Goal: Task Accomplishment & Management: Complete application form

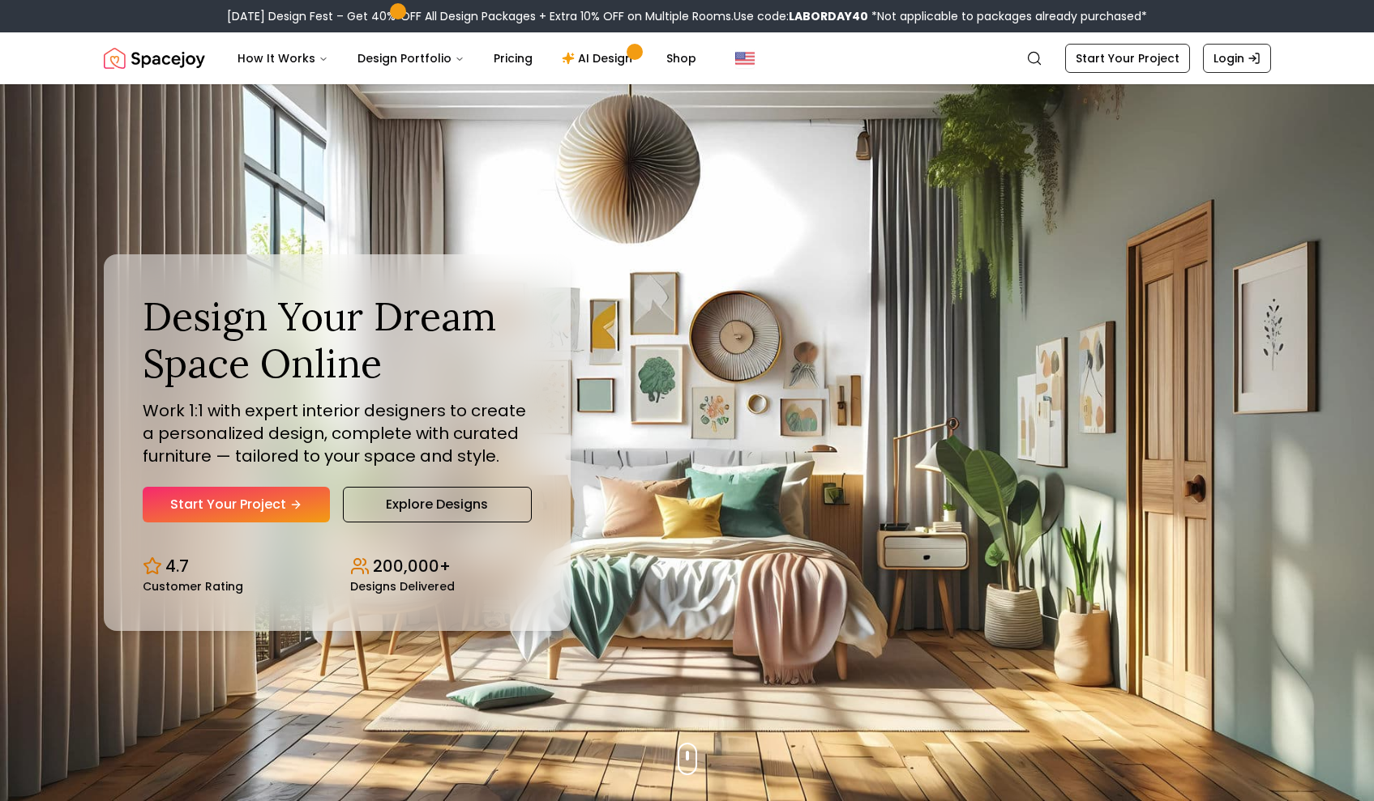
click at [292, 502] on icon "Hero section" at bounding box center [295, 504] width 13 height 13
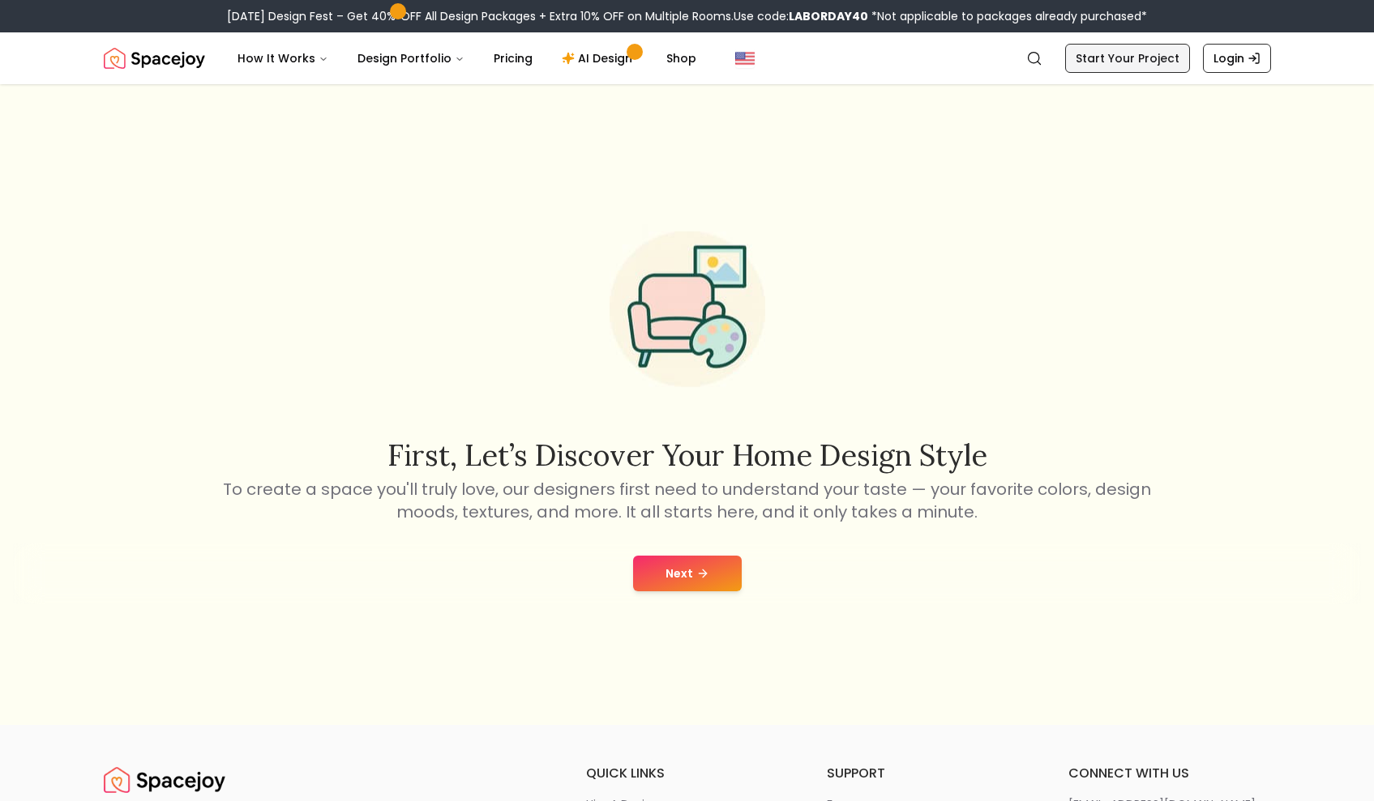
click at [1117, 53] on link "Start Your Project" at bounding box center [1127, 58] width 125 height 29
click at [1113, 55] on link "Start Your Project" at bounding box center [1127, 58] width 125 height 29
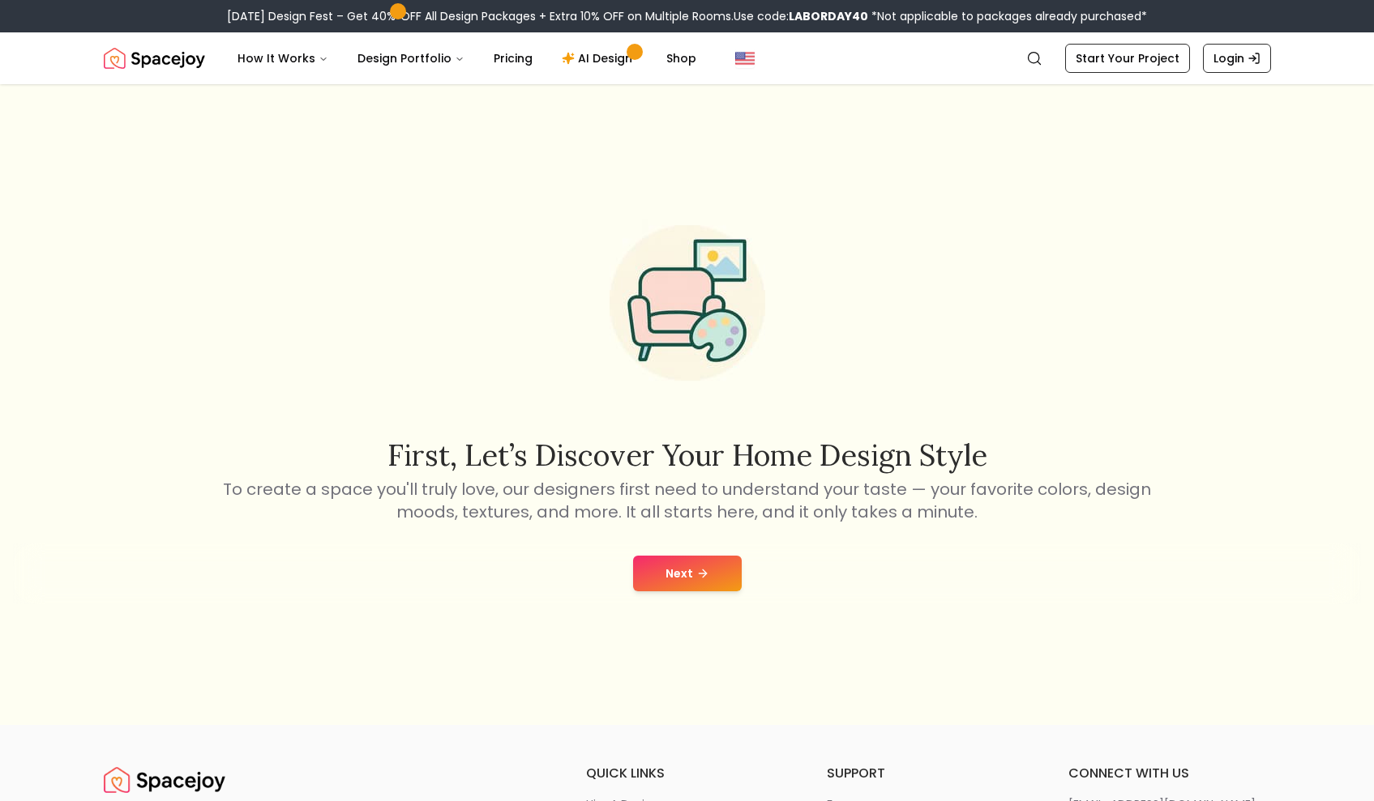
click at [658, 571] on button "Next" at bounding box center [687, 574] width 109 height 36
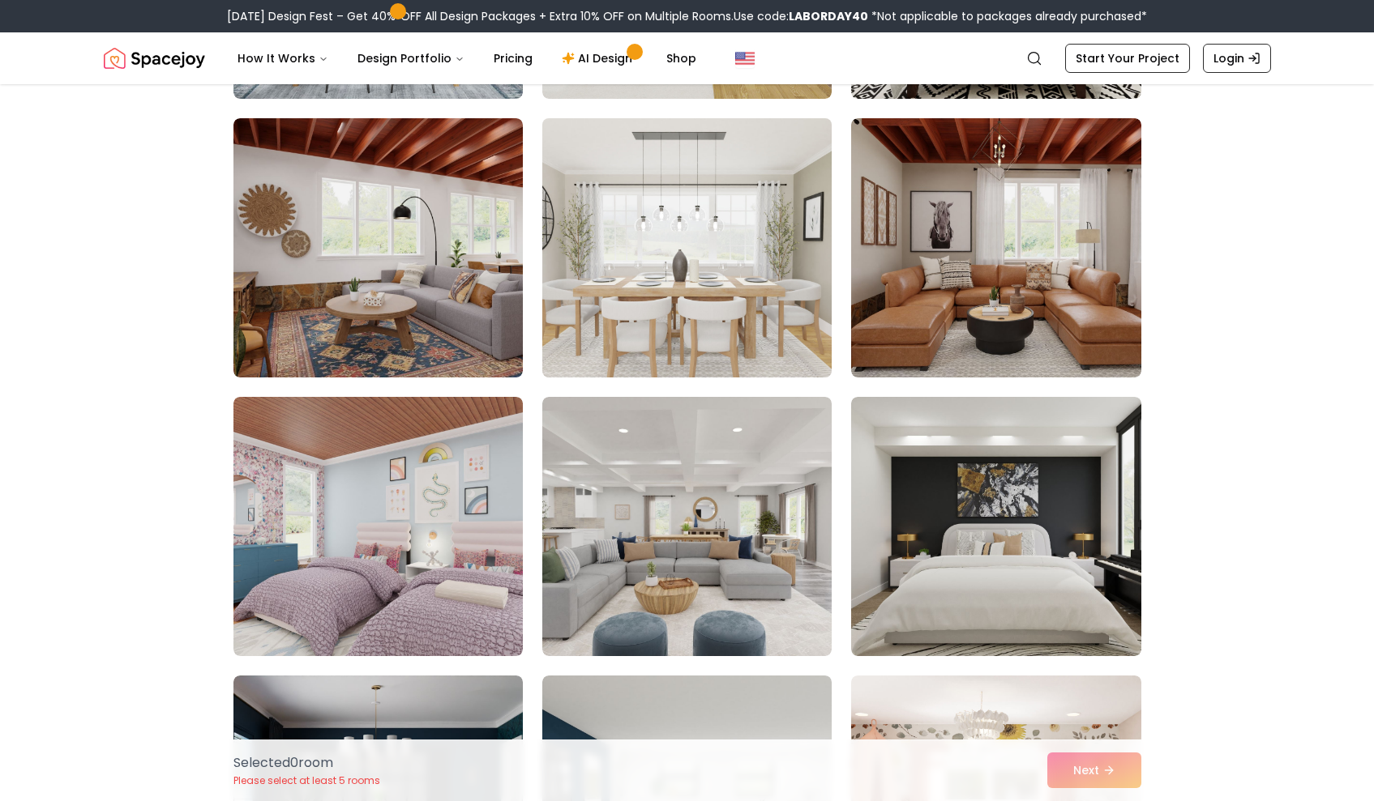
scroll to position [5522, 0]
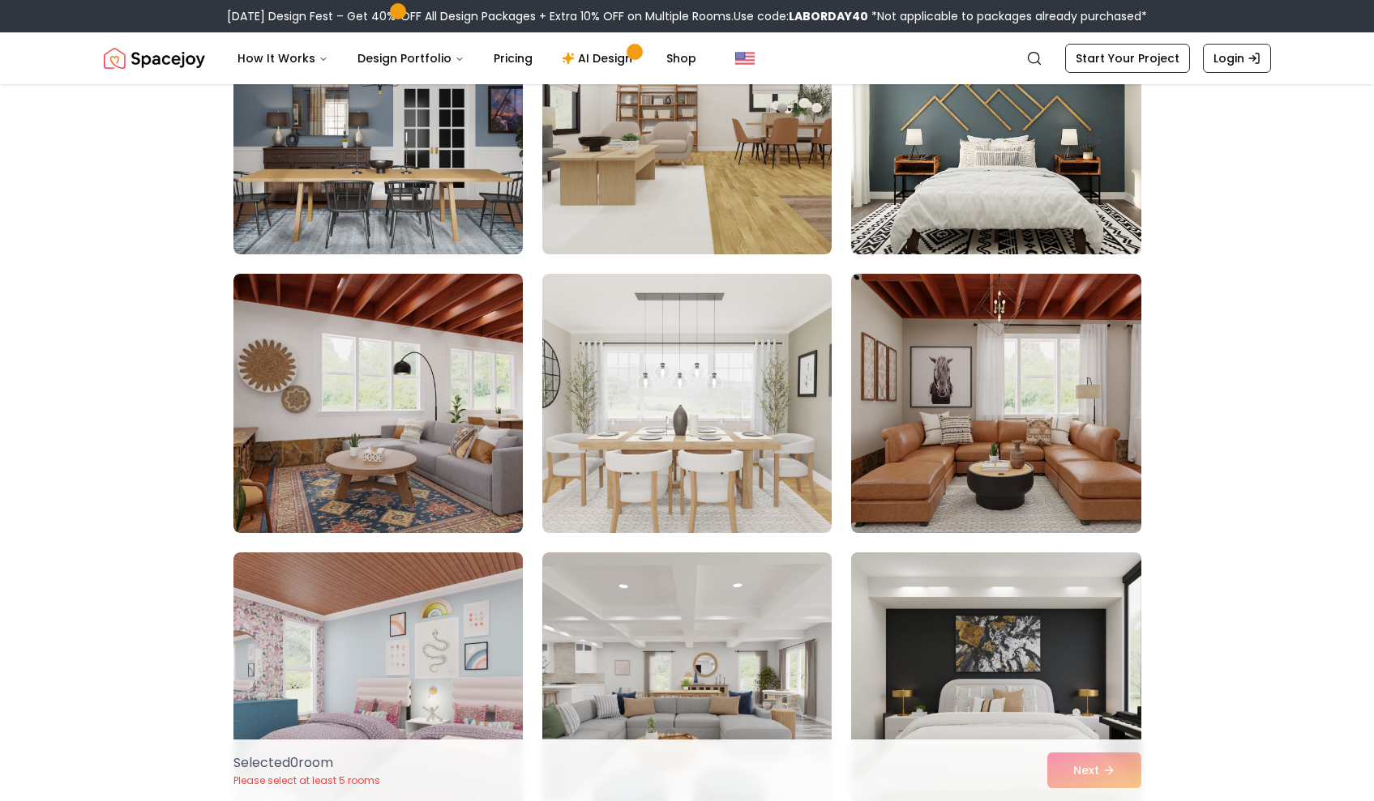
click at [916, 603] on img at bounding box center [996, 682] width 304 height 272
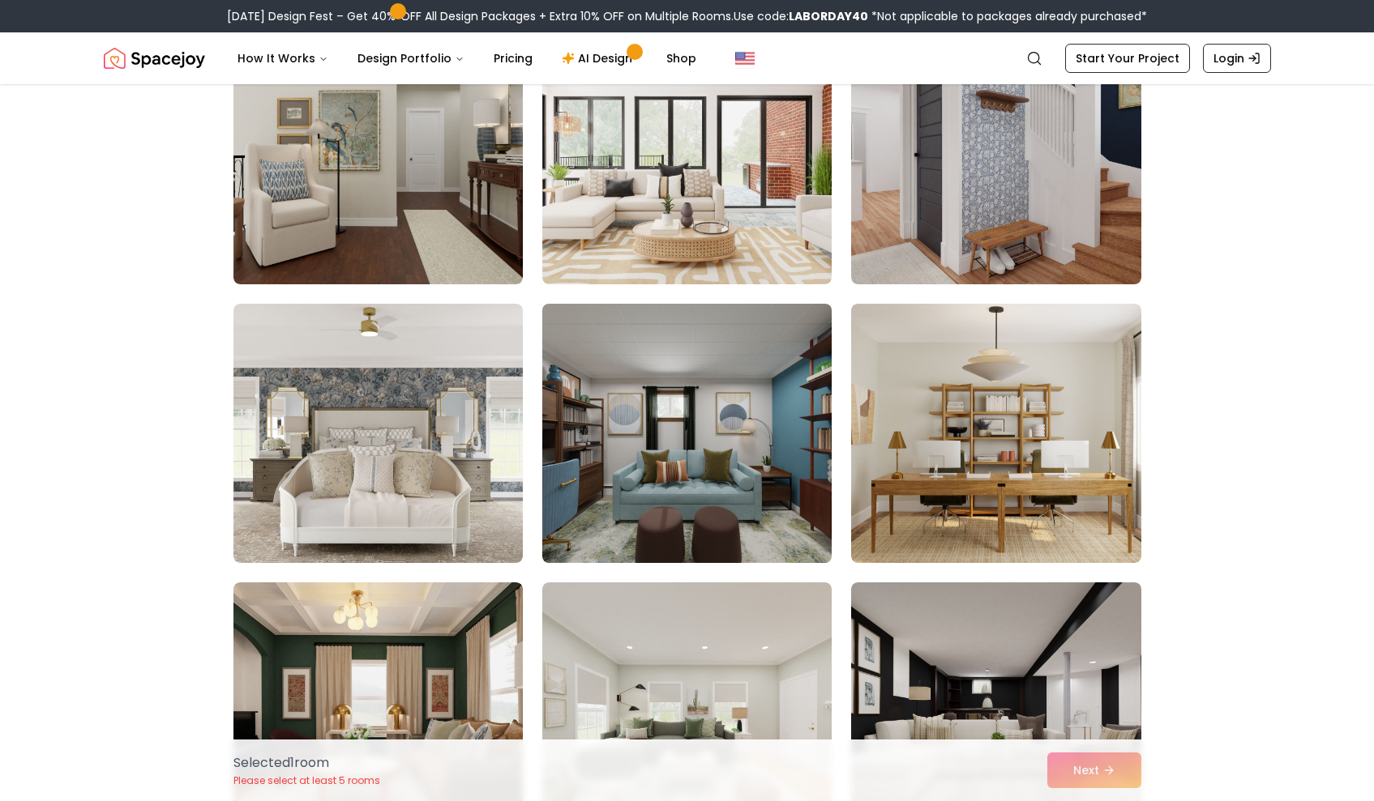
scroll to position [2268, 0]
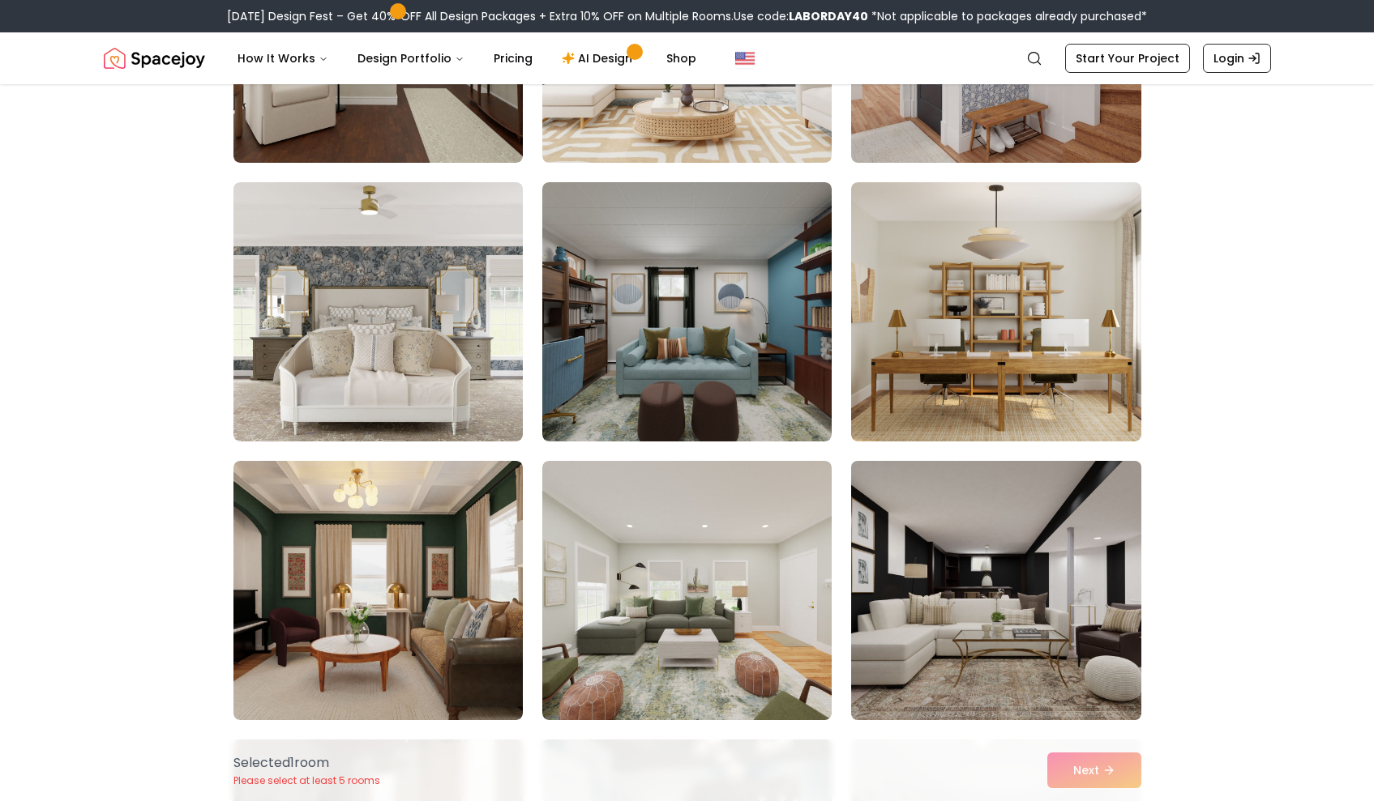
click at [962, 535] on img at bounding box center [996, 591] width 304 height 272
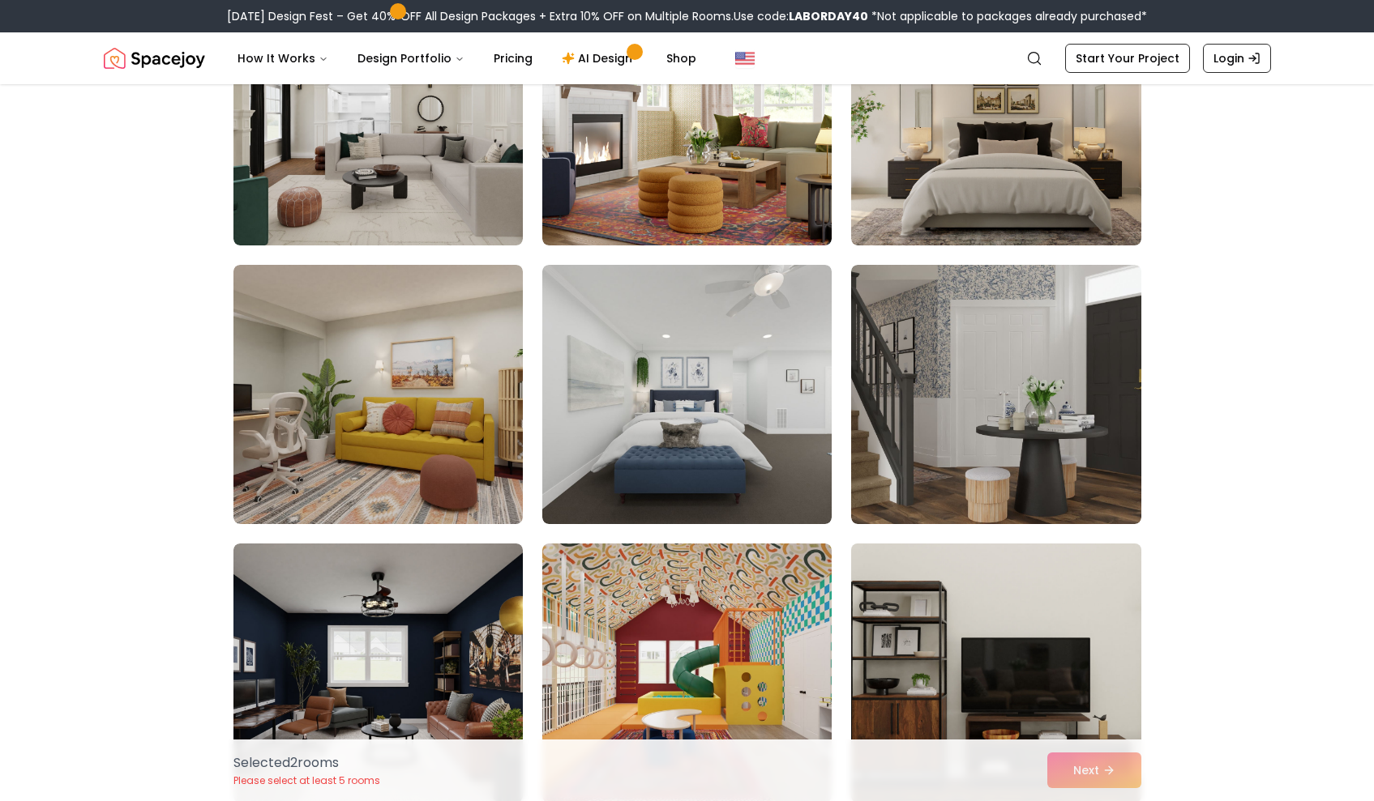
scroll to position [795, 0]
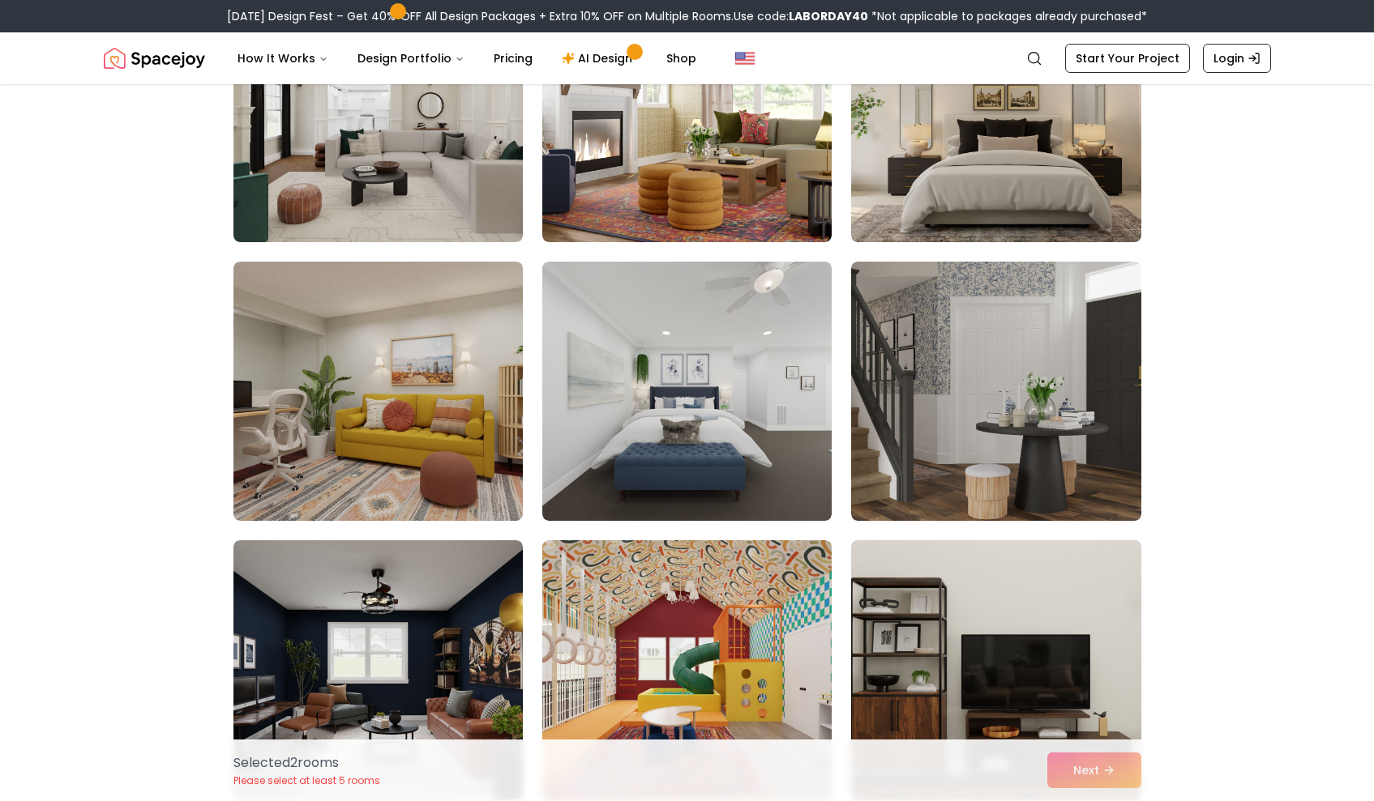
click at [887, 567] on img at bounding box center [996, 670] width 304 height 272
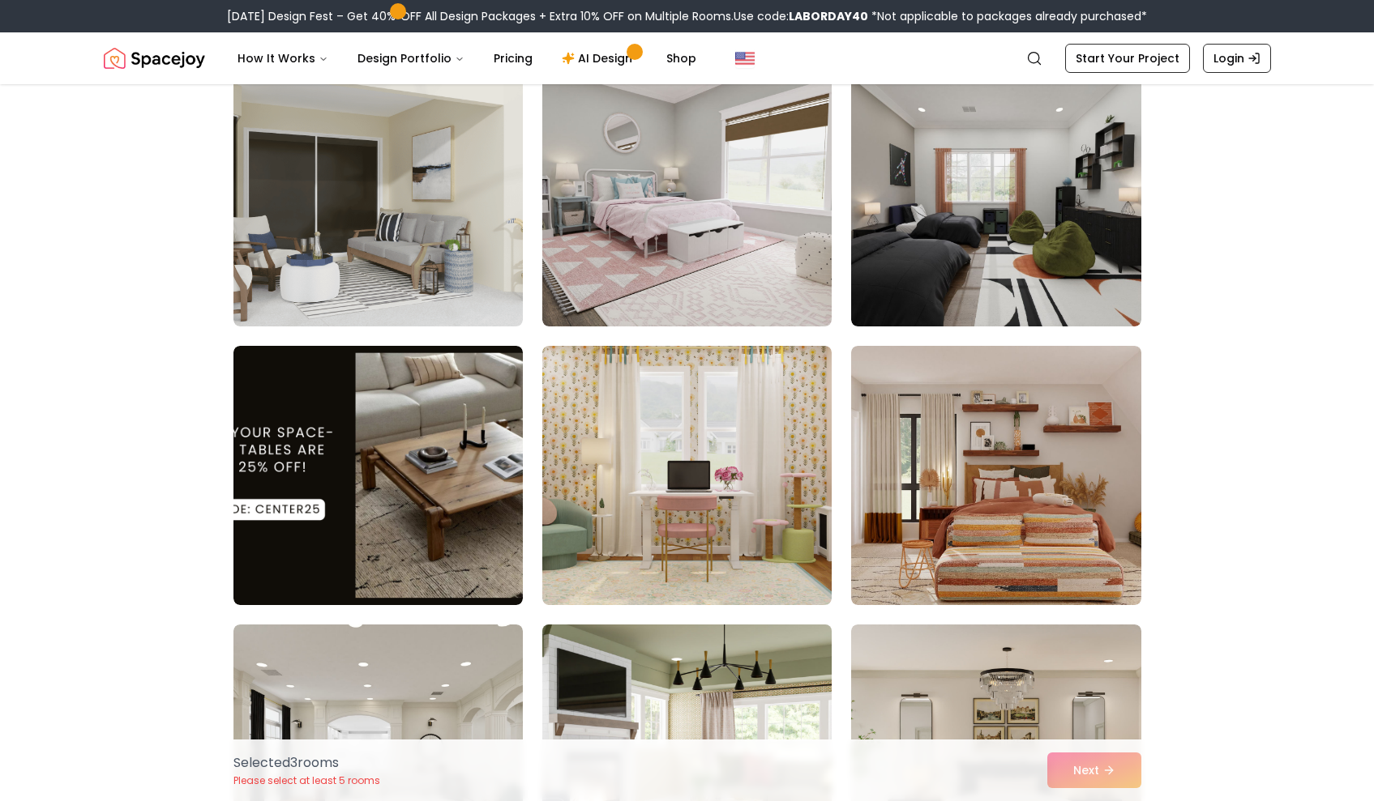
scroll to position [0, 0]
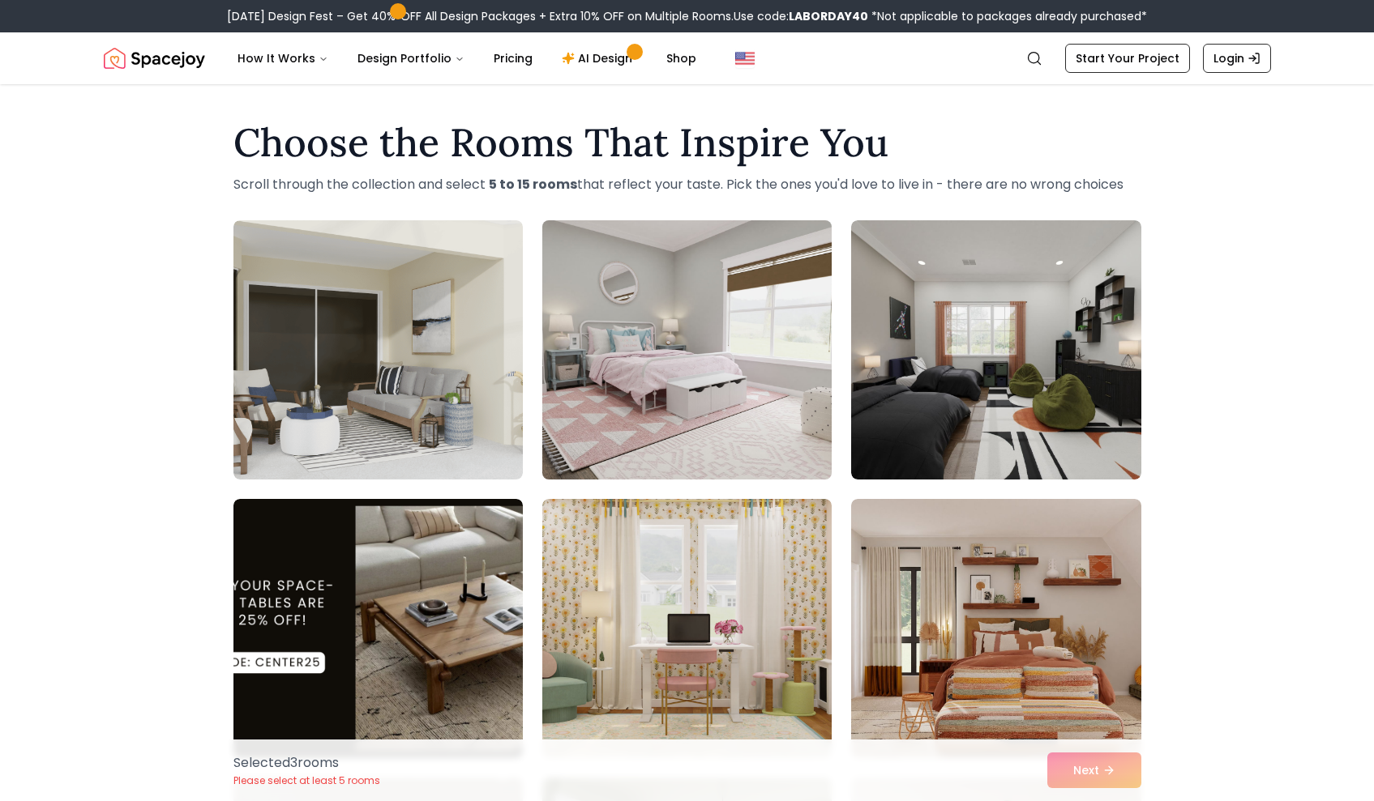
click at [760, 389] on img at bounding box center [687, 350] width 304 height 272
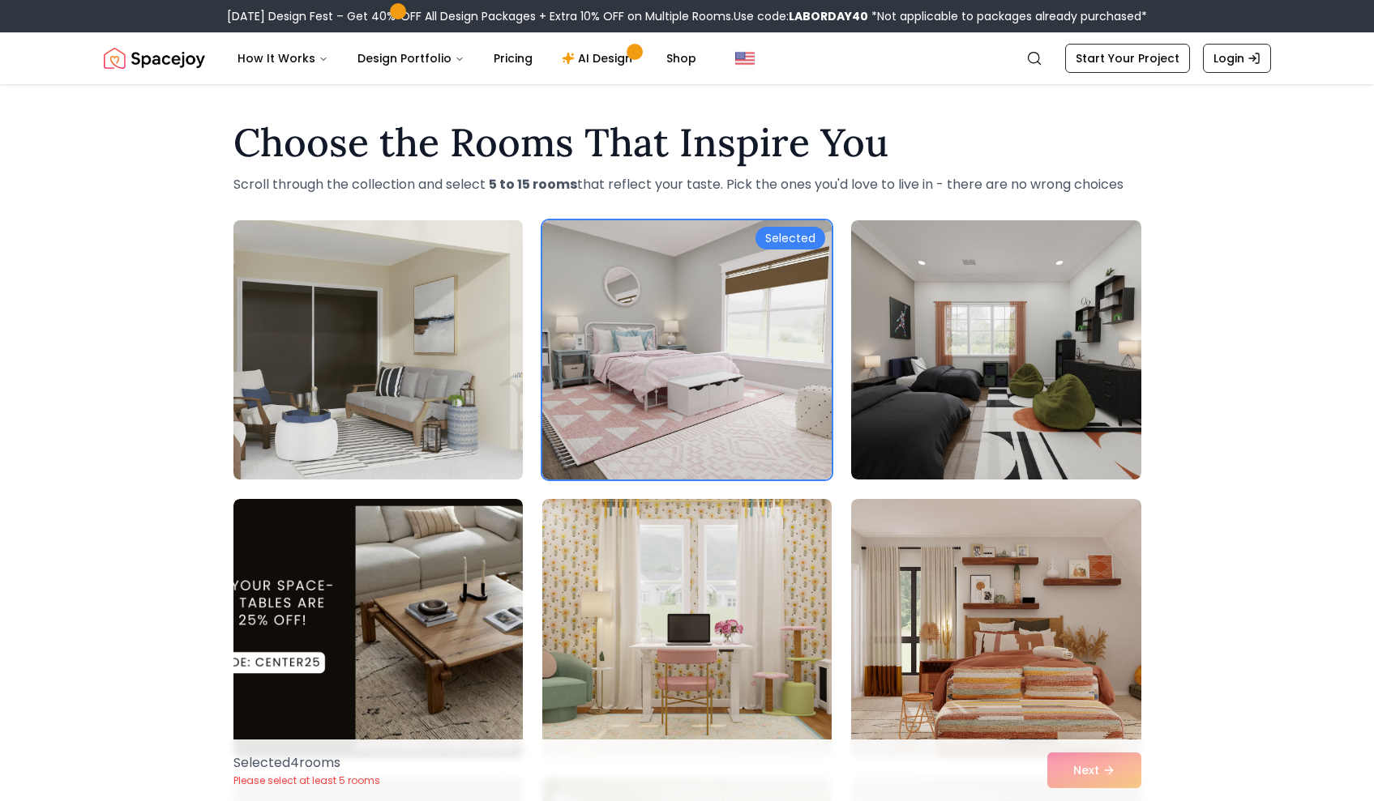
click at [451, 338] on img at bounding box center [378, 350] width 304 height 272
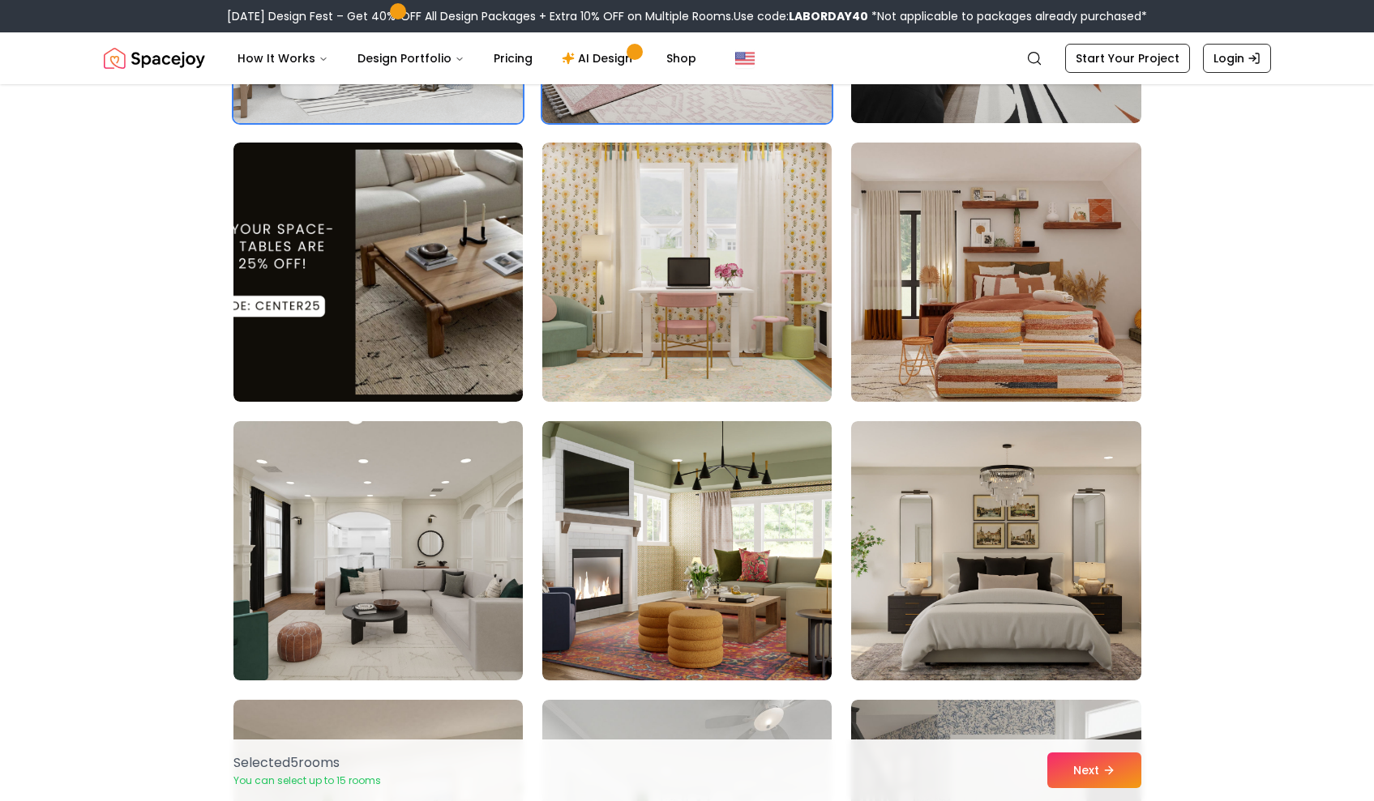
scroll to position [517, 0]
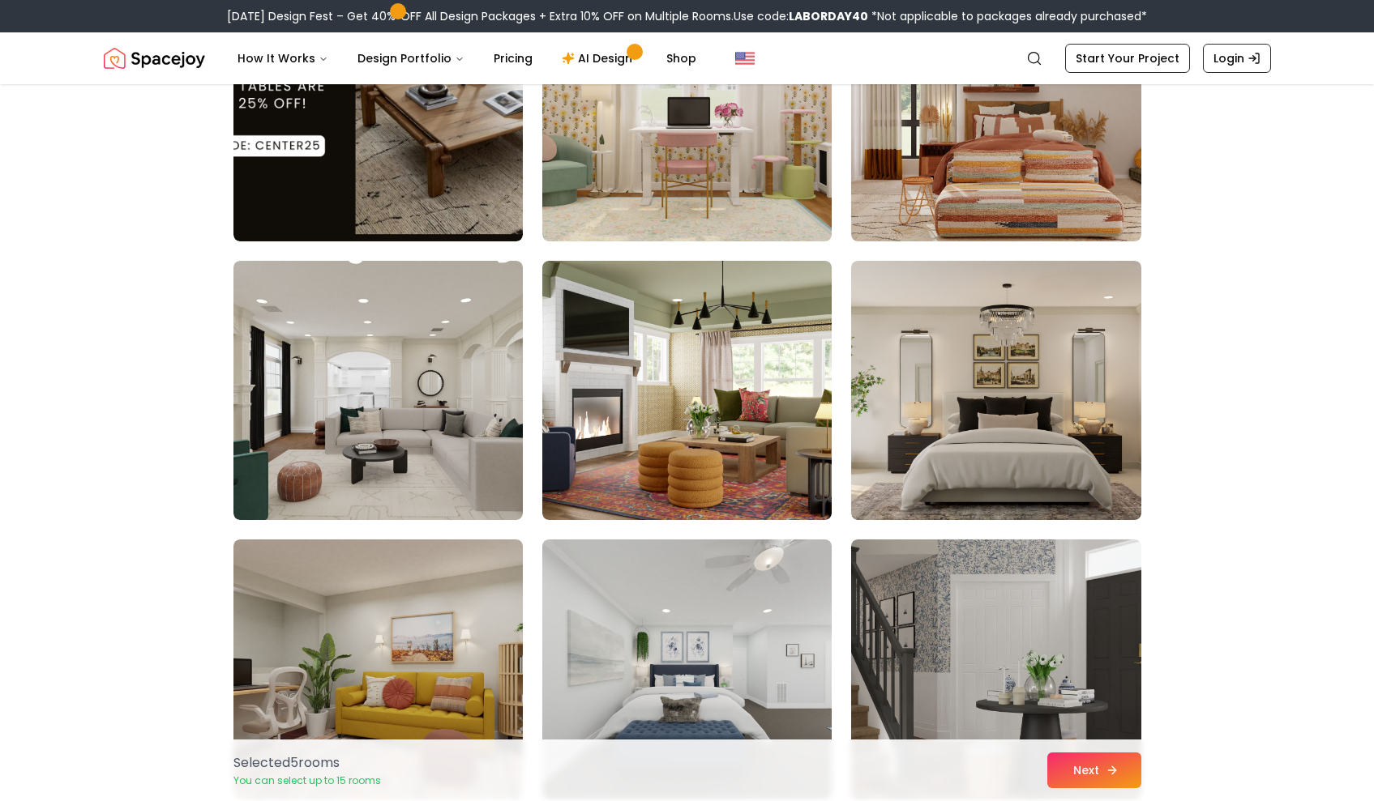
click at [1062, 765] on button "Next" at bounding box center [1094, 771] width 94 height 36
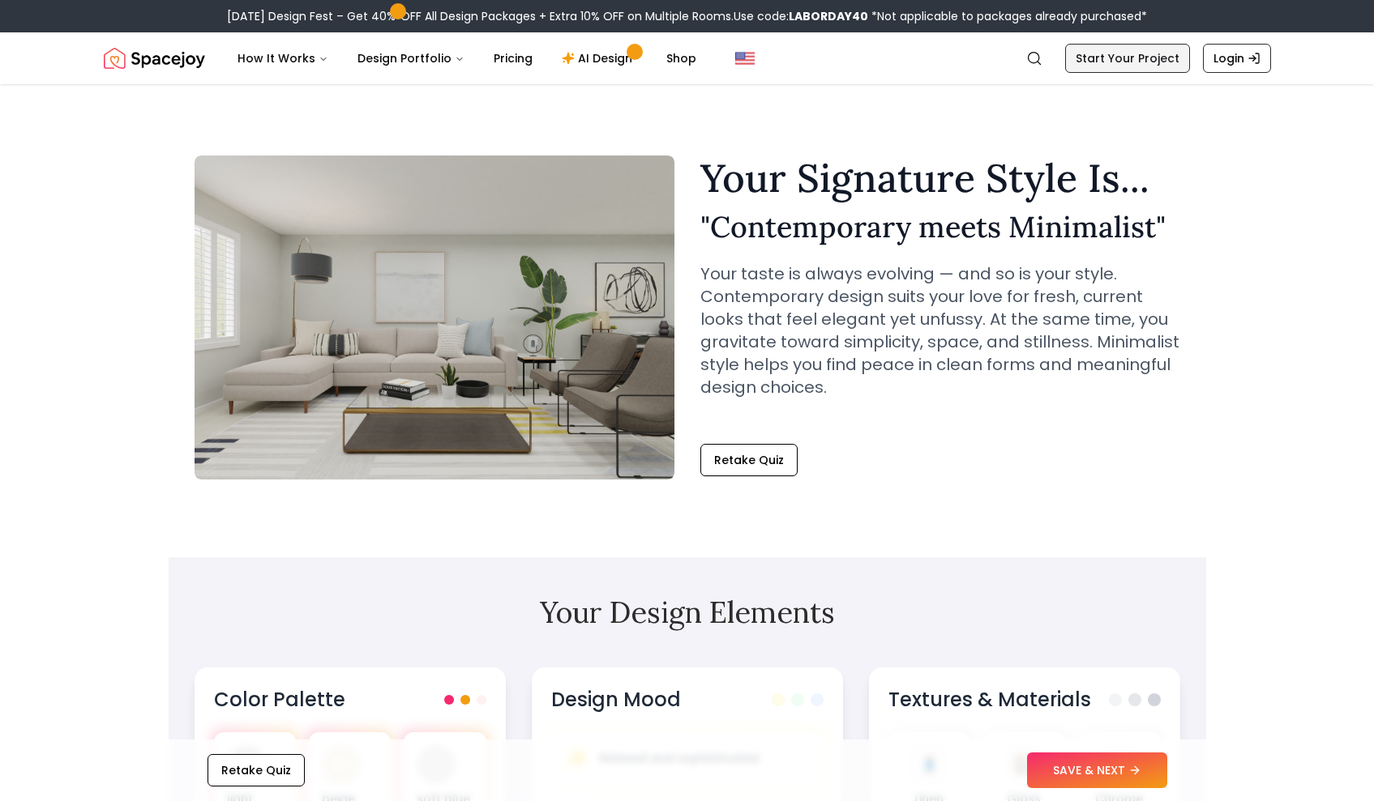
click at [1121, 50] on link "Start Your Project" at bounding box center [1127, 58] width 125 height 29
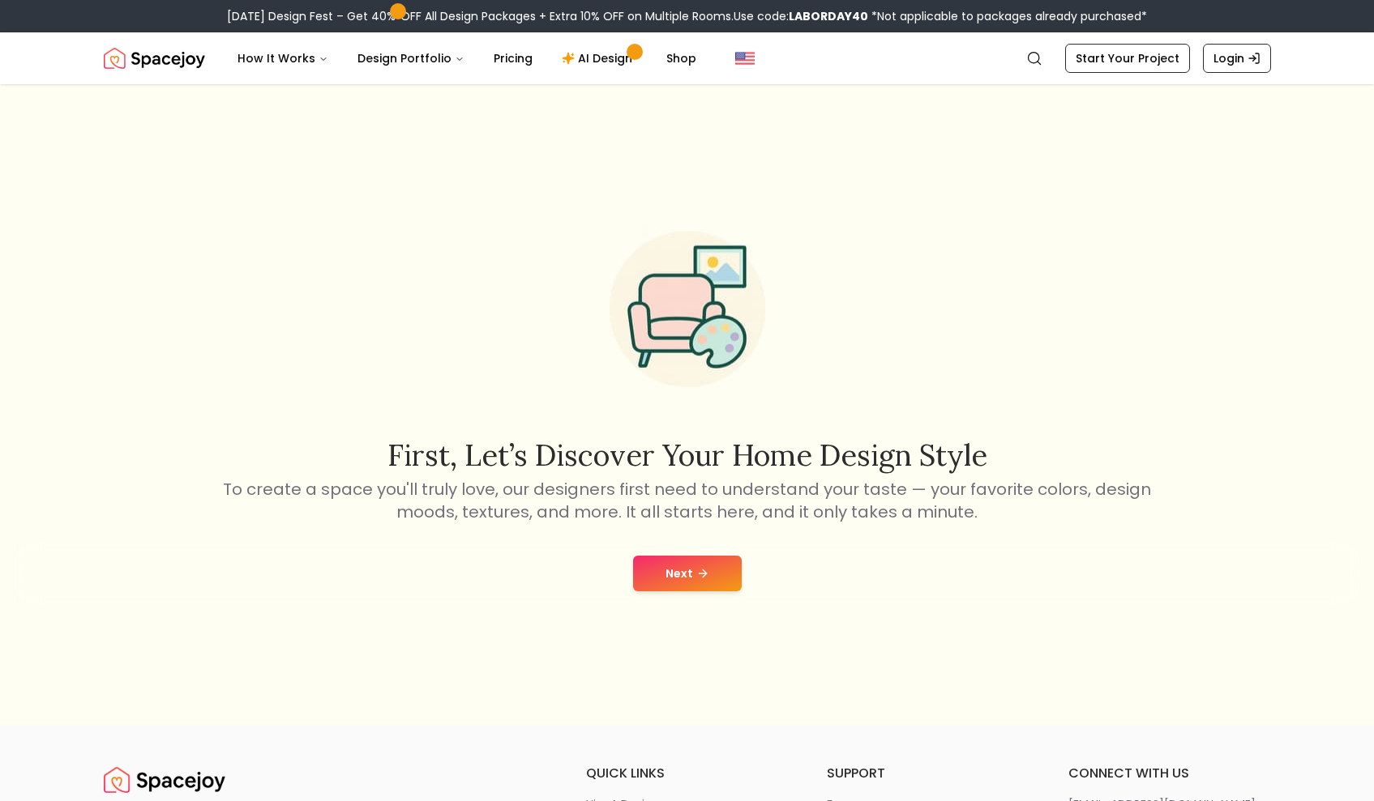
click at [670, 574] on button "Next" at bounding box center [687, 574] width 109 height 36
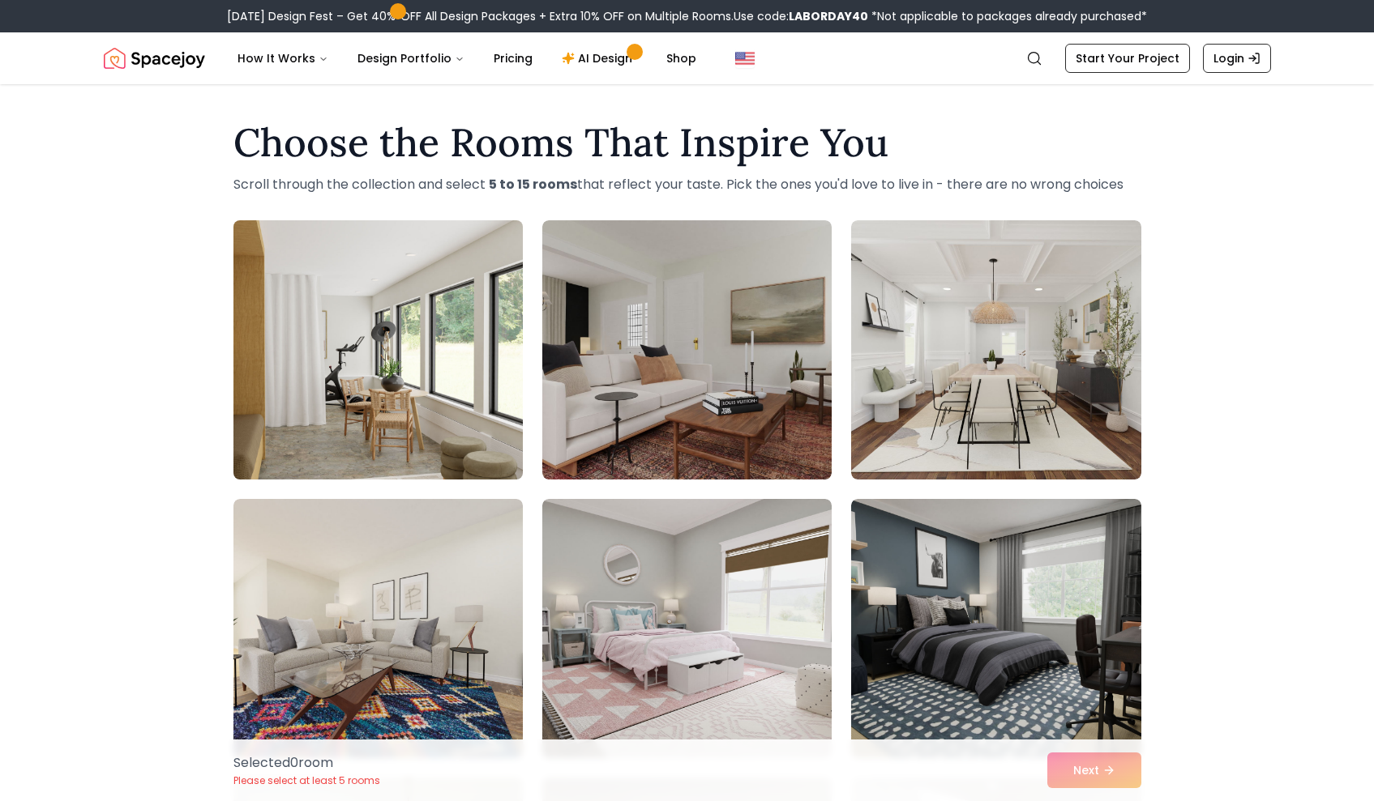
click at [450, 387] on img at bounding box center [378, 350] width 304 height 272
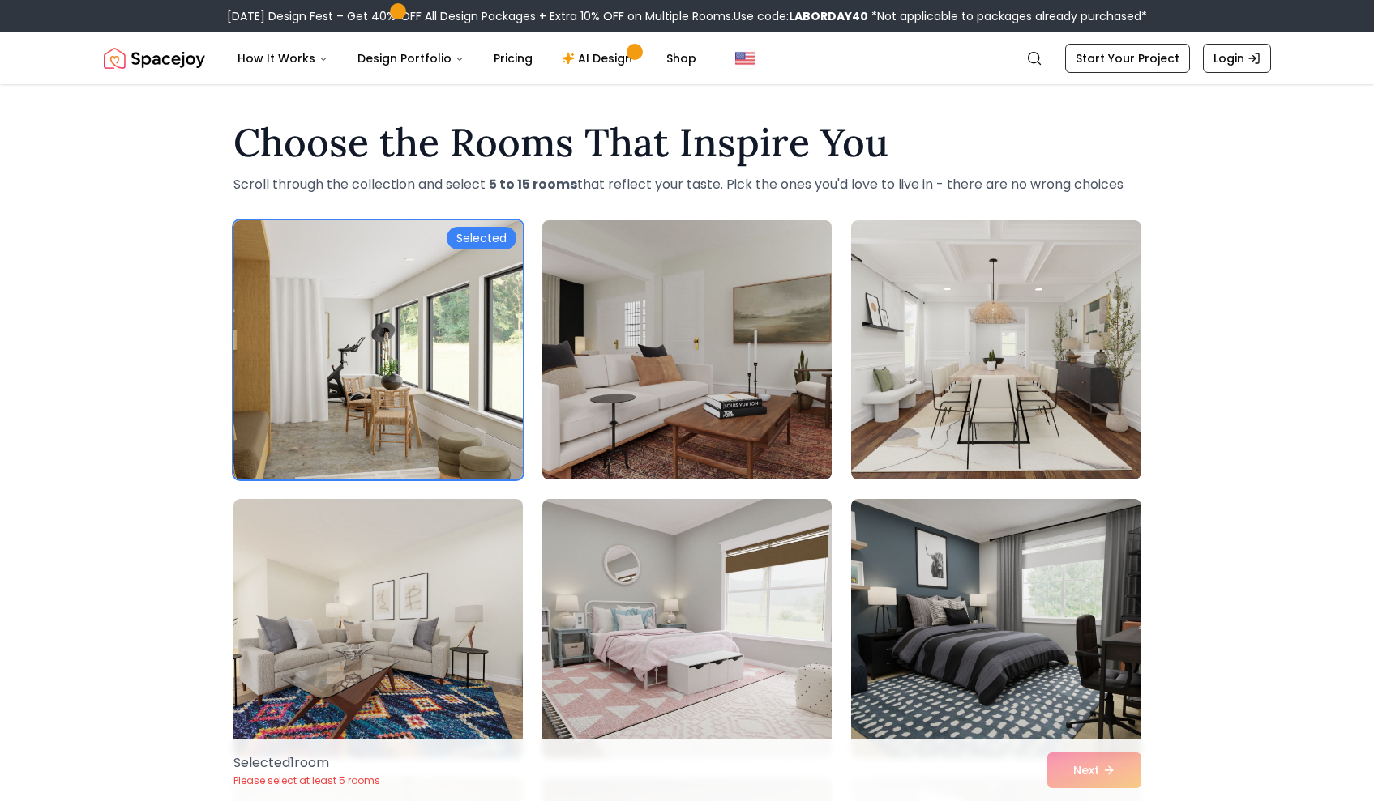
click at [624, 366] on img at bounding box center [687, 350] width 304 height 272
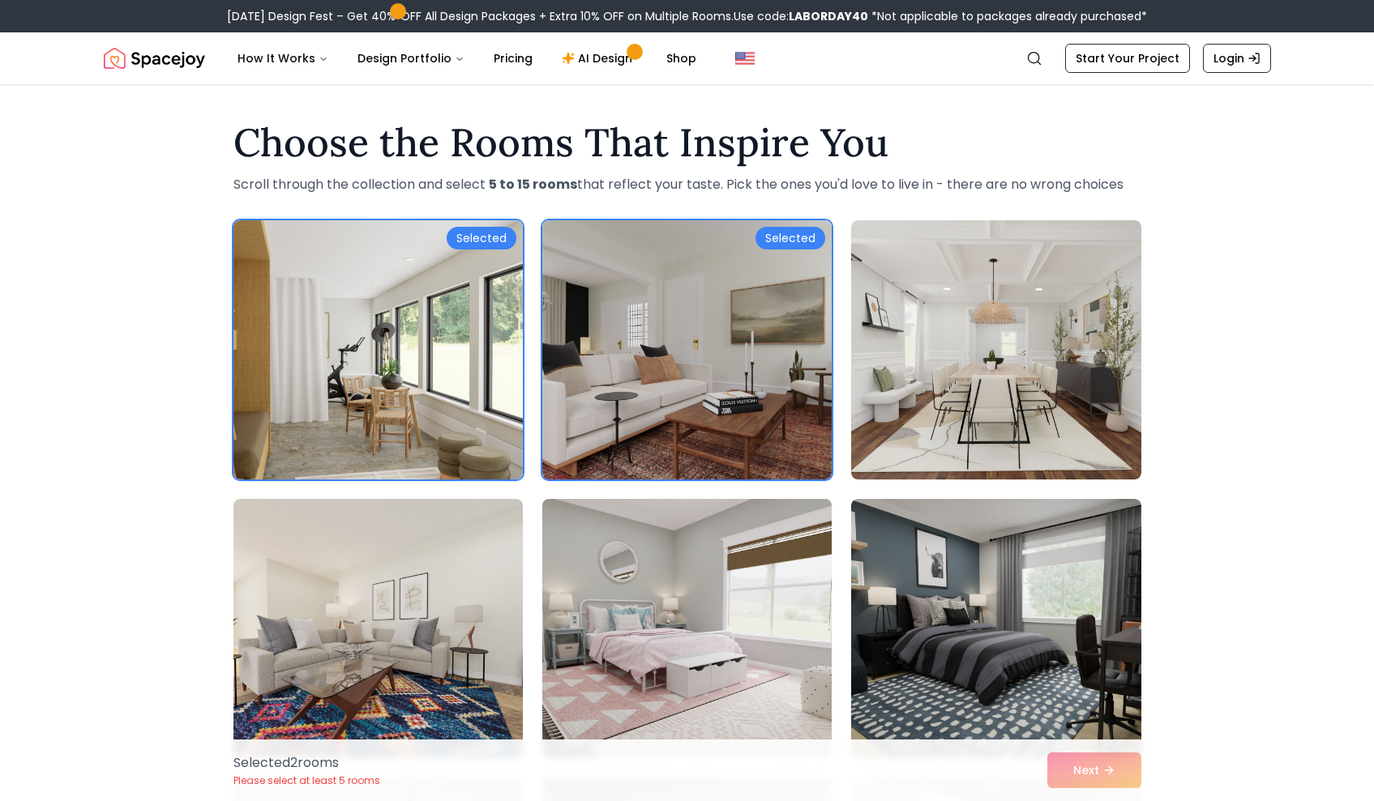
click at [599, 632] on img at bounding box center [687, 629] width 304 height 272
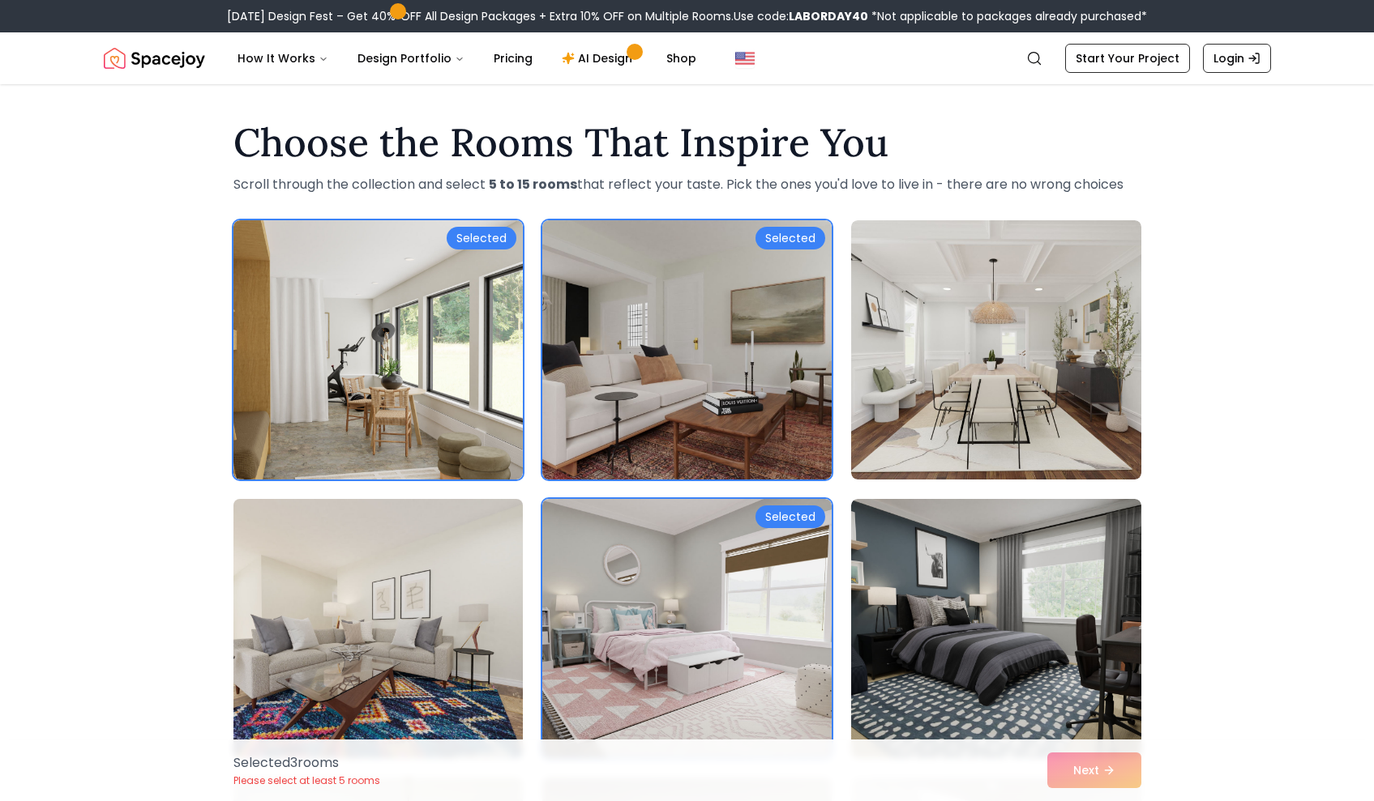
click at [402, 606] on img at bounding box center [378, 629] width 304 height 272
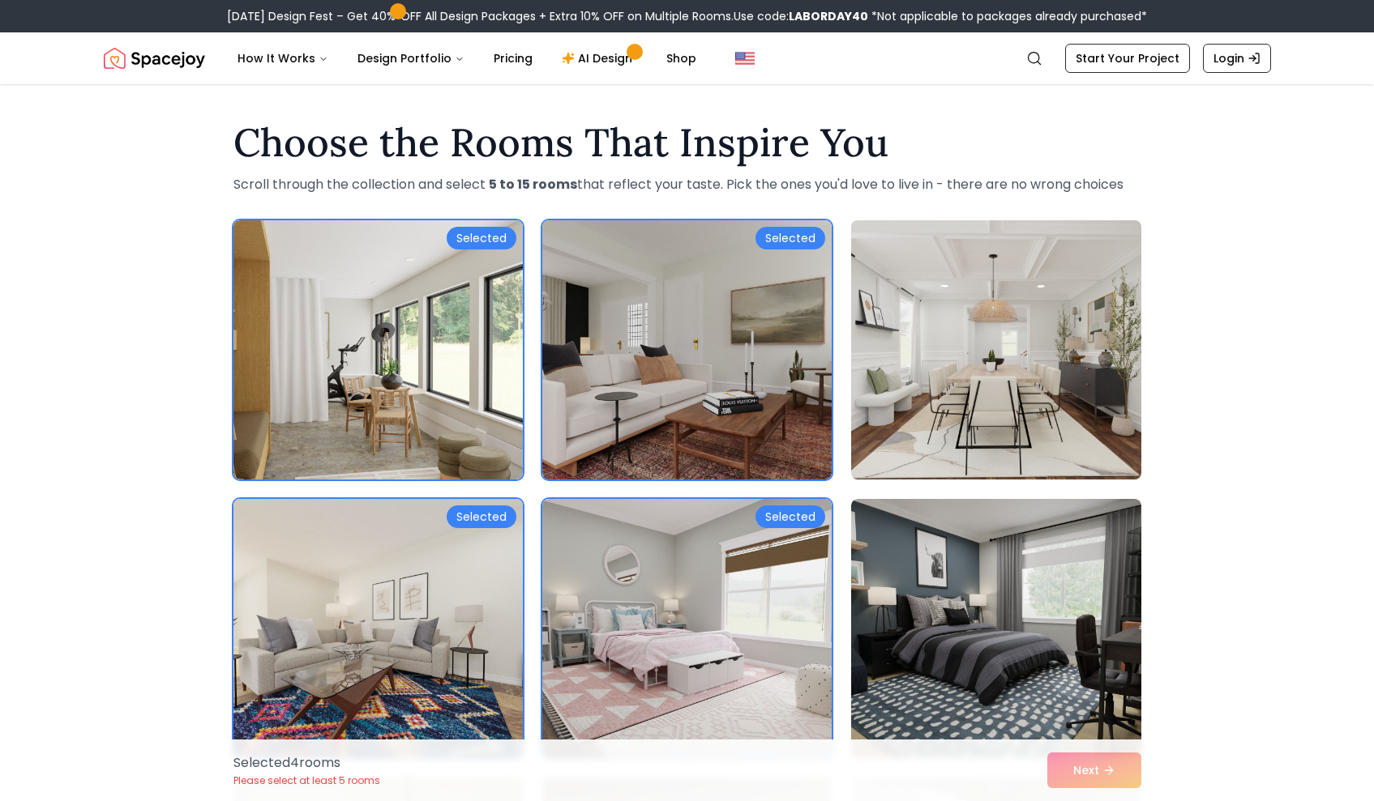
click at [937, 394] on img at bounding box center [996, 350] width 304 height 272
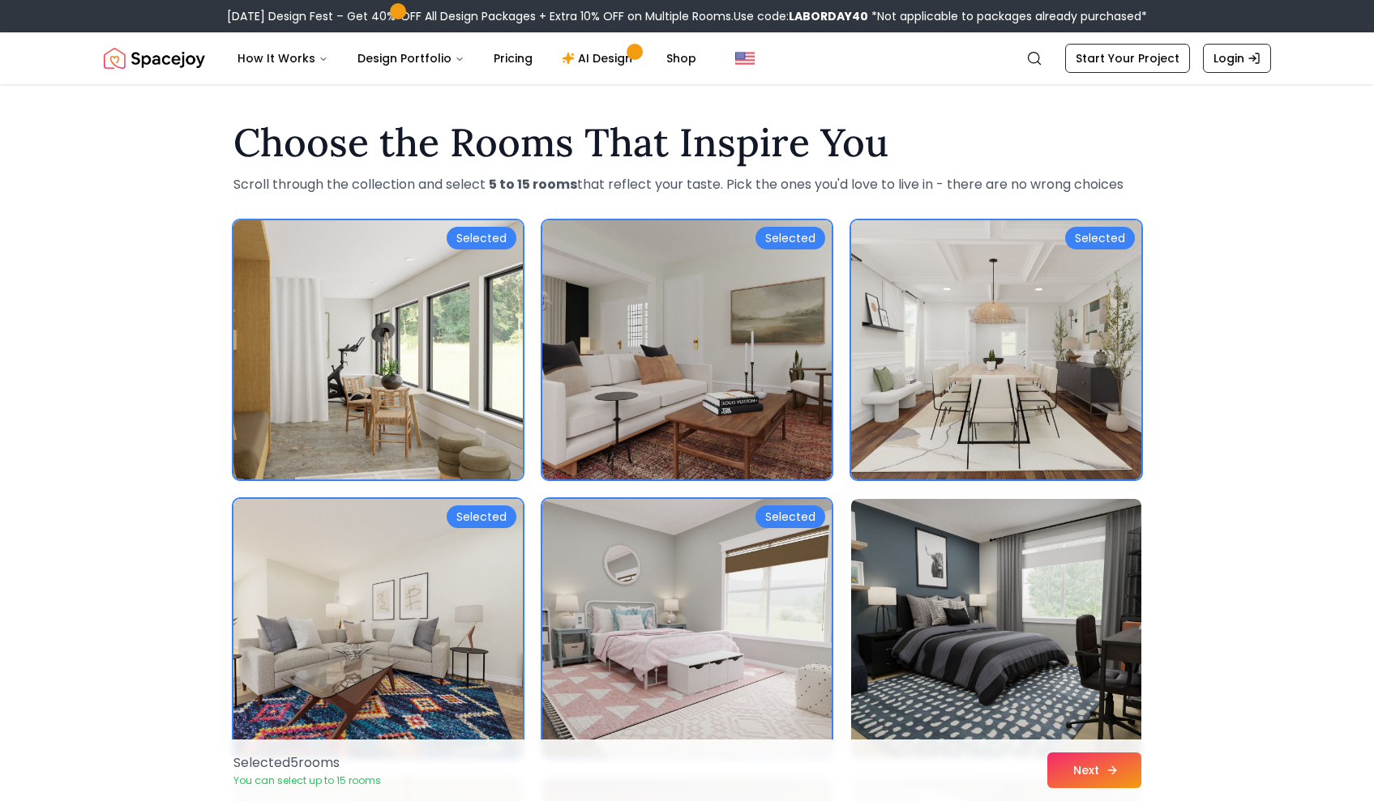
click at [1097, 762] on button "Next" at bounding box center [1094, 771] width 94 height 36
